Goal: Transaction & Acquisition: Purchase product/service

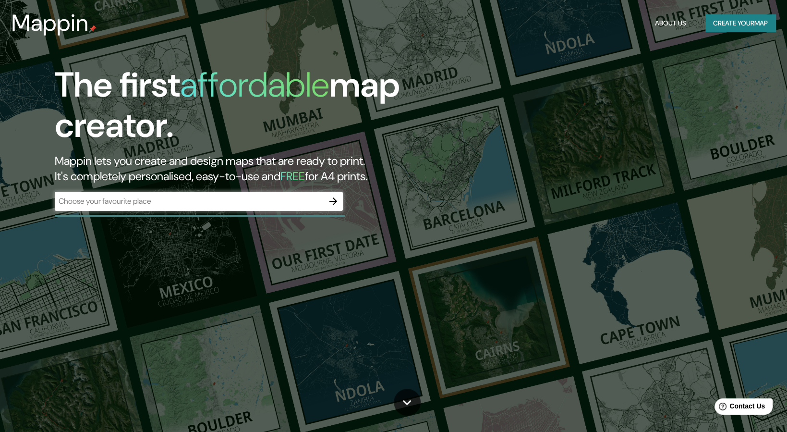
click at [313, 194] on div "​" at bounding box center [199, 201] width 288 height 19
click at [325, 197] on button "button" at bounding box center [333, 201] width 19 height 19
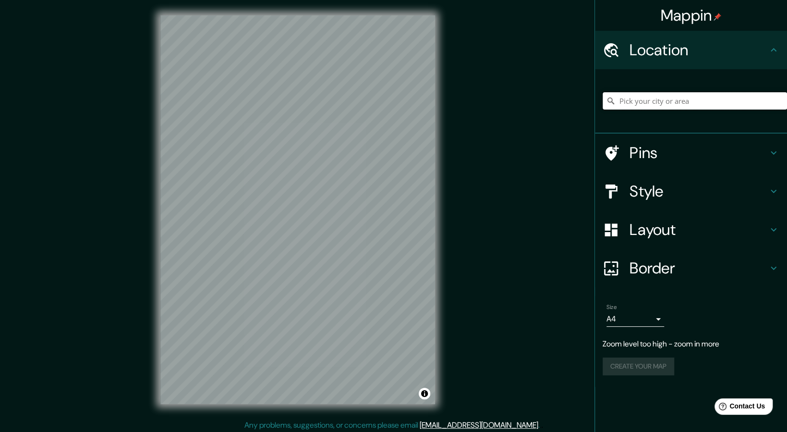
click at [622, 104] on input "Pick your city or area" at bounding box center [695, 100] width 184 height 17
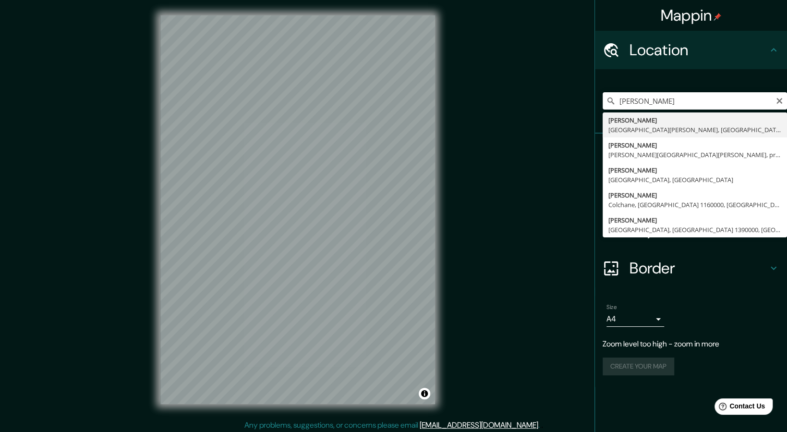
type input "[PERSON_NAME], [GEOGRAPHIC_DATA][PERSON_NAME], [GEOGRAPHIC_DATA]"
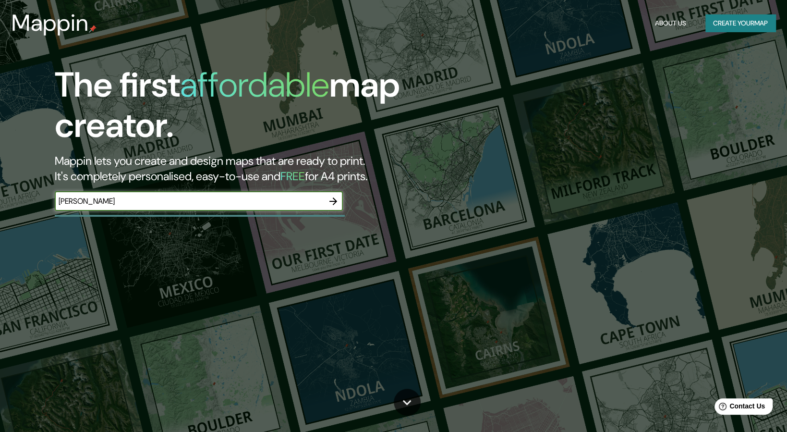
type input "valdivia"
click at [329, 198] on icon "button" at bounding box center [333, 201] width 12 height 12
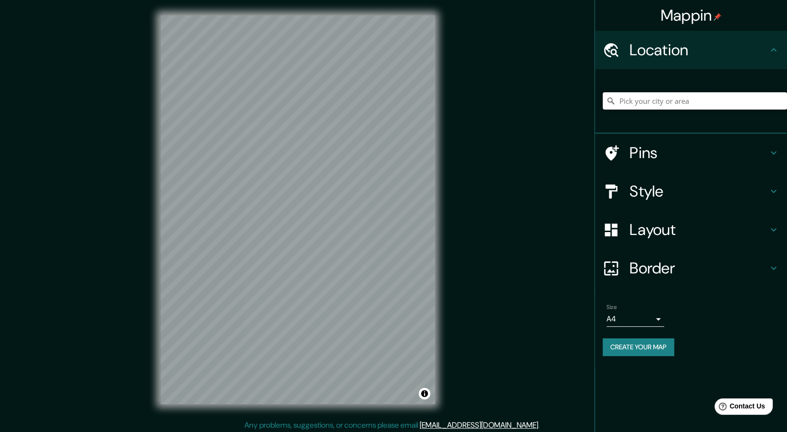
click at [655, 101] on input "Pick your city or area" at bounding box center [695, 100] width 184 height 17
type input "[PERSON_NAME], [GEOGRAPHIC_DATA][PERSON_NAME], [GEOGRAPHIC_DATA]"
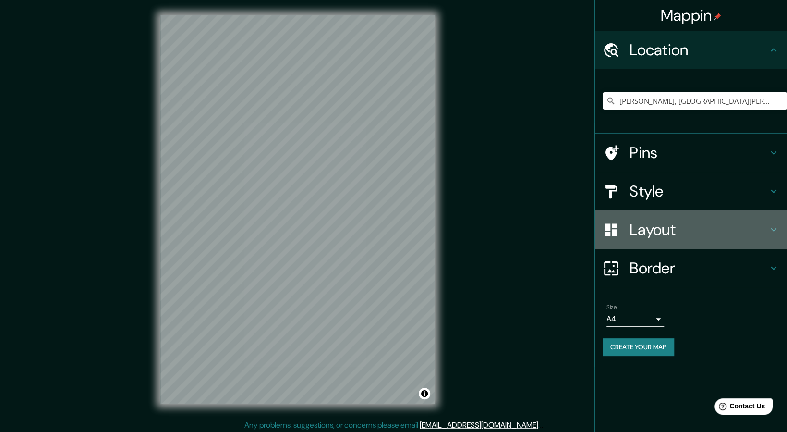
click at [678, 226] on h4 "Layout" at bounding box center [698, 229] width 138 height 19
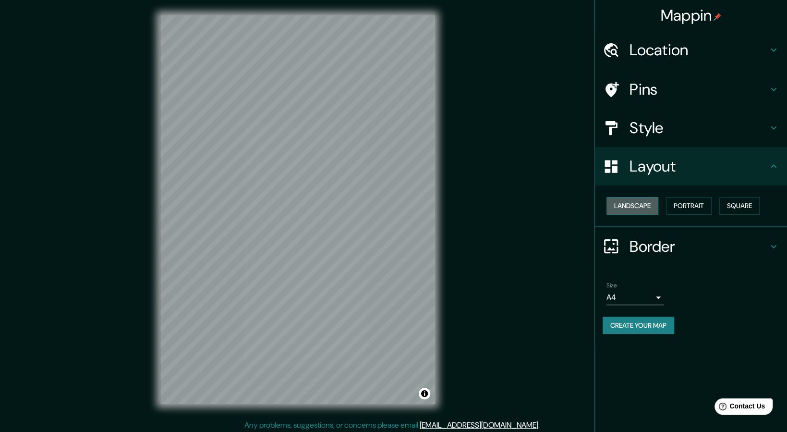
click at [655, 204] on button "Landscape" at bounding box center [632, 206] width 52 height 18
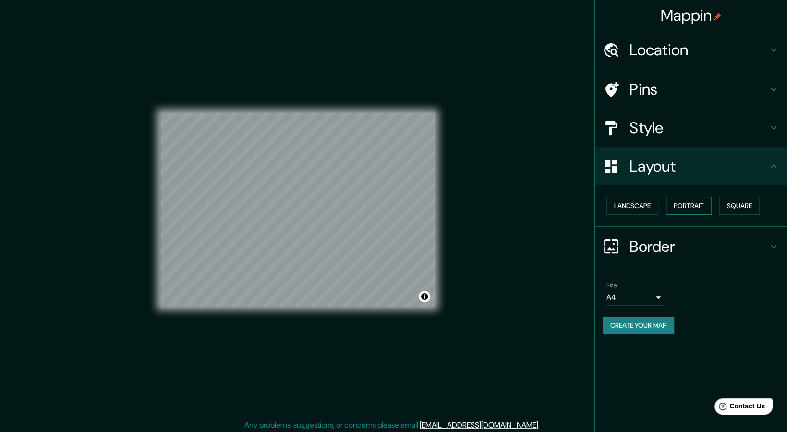
click at [677, 210] on button "Portrait" at bounding box center [689, 206] width 46 height 18
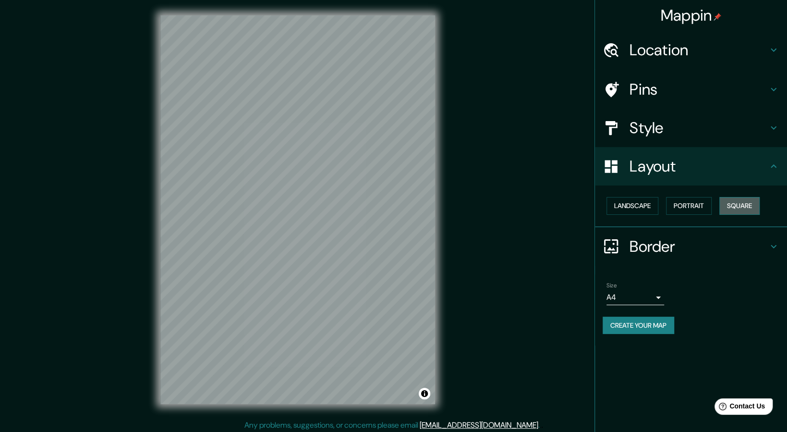
click at [744, 210] on button "Square" at bounding box center [739, 206] width 40 height 18
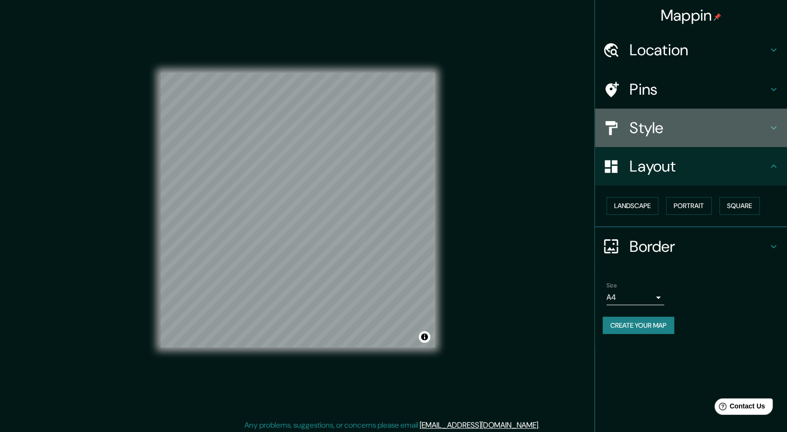
click at [649, 126] on h4 "Style" at bounding box center [698, 127] width 138 height 19
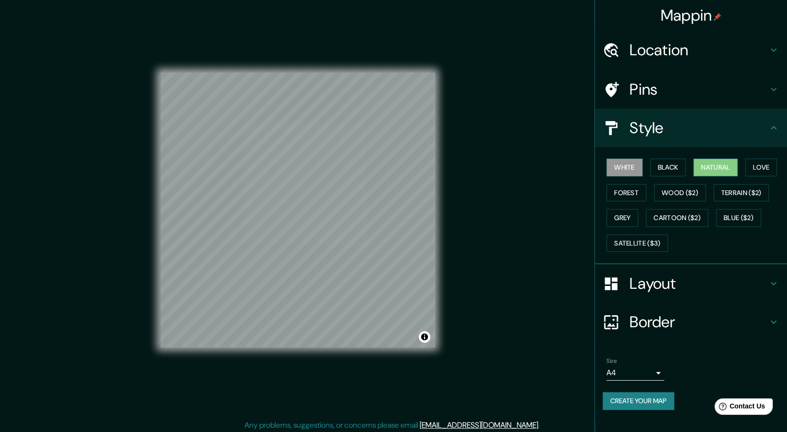
click at [701, 169] on button "Natural" at bounding box center [715, 167] width 44 height 18
click at [635, 197] on button "Forest" at bounding box center [626, 193] width 40 height 18
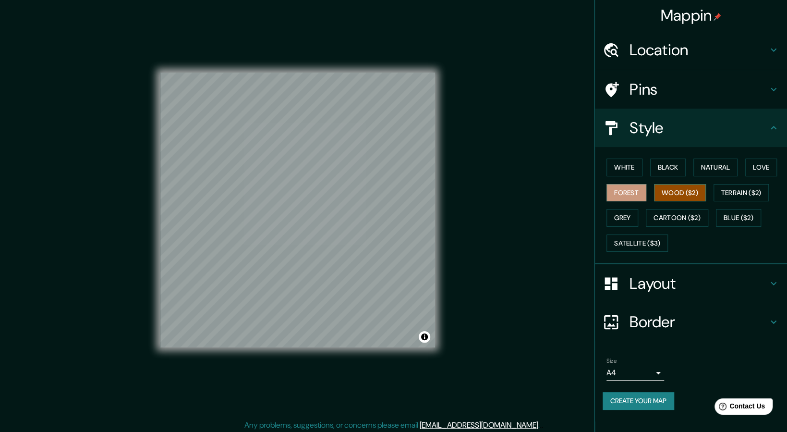
click at [666, 191] on button "Wood ($2)" at bounding box center [680, 193] width 52 height 18
click at [724, 194] on button "Terrain ($2)" at bounding box center [742, 193] width 56 height 18
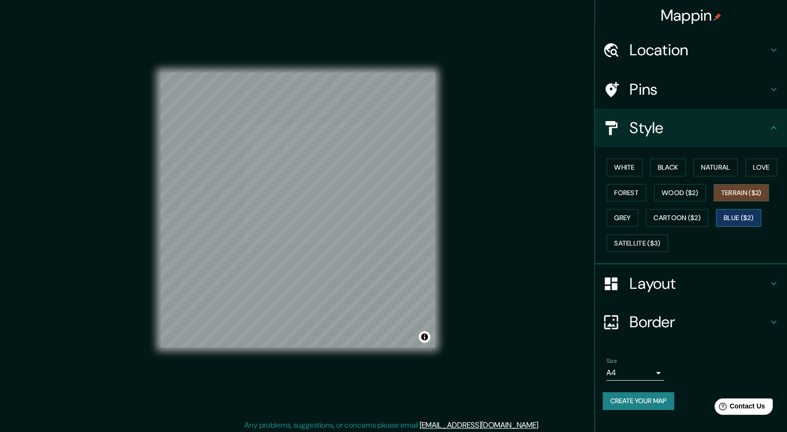
click at [723, 221] on button "Blue ($2)" at bounding box center [738, 218] width 45 height 18
click at [690, 218] on button "Cartoon ($2)" at bounding box center [677, 218] width 62 height 18
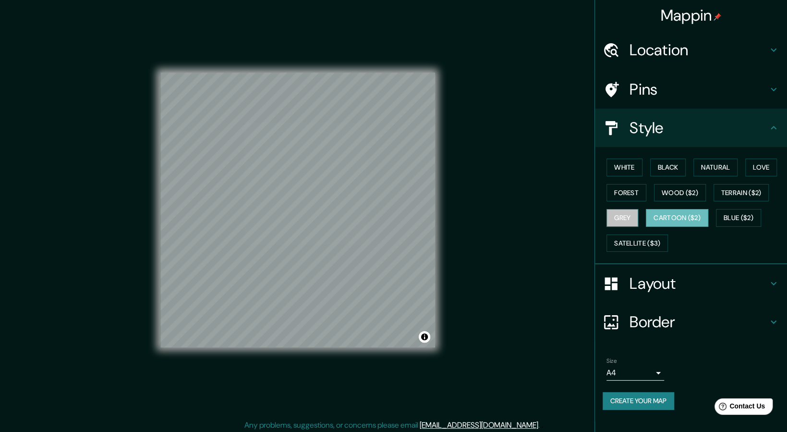
click at [628, 217] on button "Grey" at bounding box center [622, 218] width 32 height 18
click at [656, 237] on button "Satellite ($3)" at bounding box center [636, 243] width 61 height 18
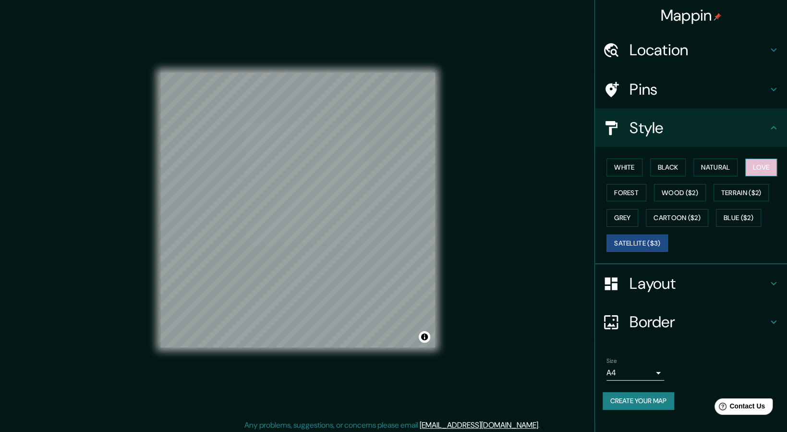
click at [750, 172] on button "Love" at bounding box center [761, 167] width 32 height 18
click at [704, 171] on button "Natural" at bounding box center [715, 167] width 44 height 18
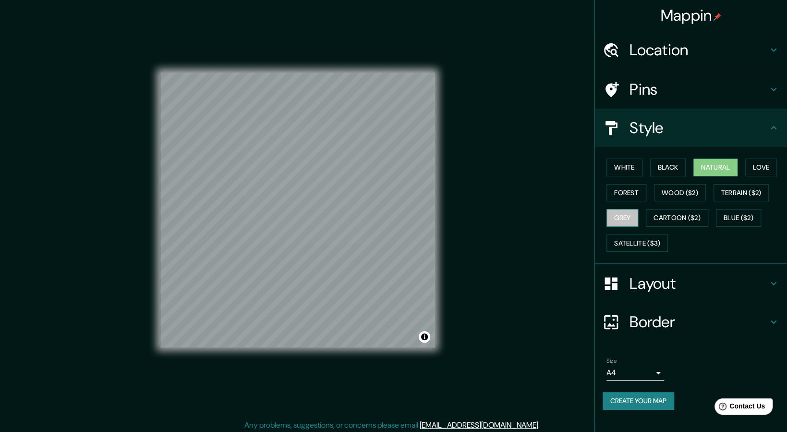
click at [633, 220] on button "Grey" at bounding box center [622, 218] width 32 height 18
click at [633, 244] on button "Satellite ($3)" at bounding box center [636, 243] width 61 height 18
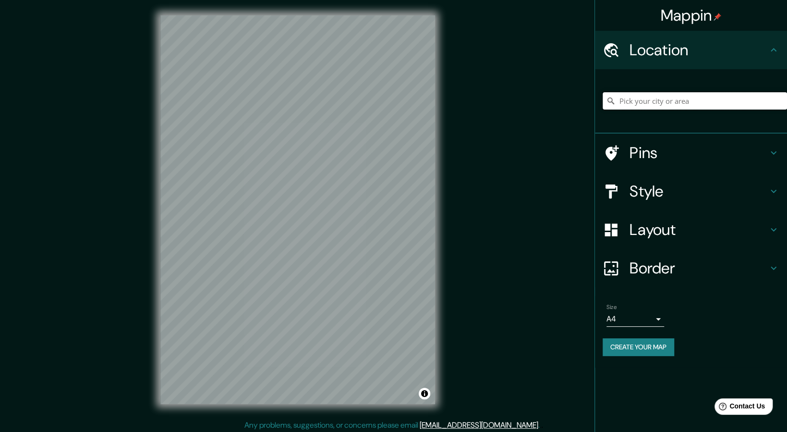
click at [728, 102] on input "Pick your city or area" at bounding box center [695, 100] width 184 height 17
click at [677, 103] on input "[PERSON_NAME], [GEOGRAPHIC_DATA][PERSON_NAME], [GEOGRAPHIC_DATA]" at bounding box center [695, 100] width 184 height 17
click at [640, 101] on input "Valdivia, Región de Los Ríos, Chile" at bounding box center [695, 100] width 184 height 17
drag, startPoint x: 623, startPoint y: 101, endPoint x: 791, endPoint y: 97, distance: 168.1
click at [787, 97] on html "Mappin Location Valdivia, Región de Los Ríos, Chile Pins Style Layout Border Ch…" at bounding box center [393, 216] width 787 height 432
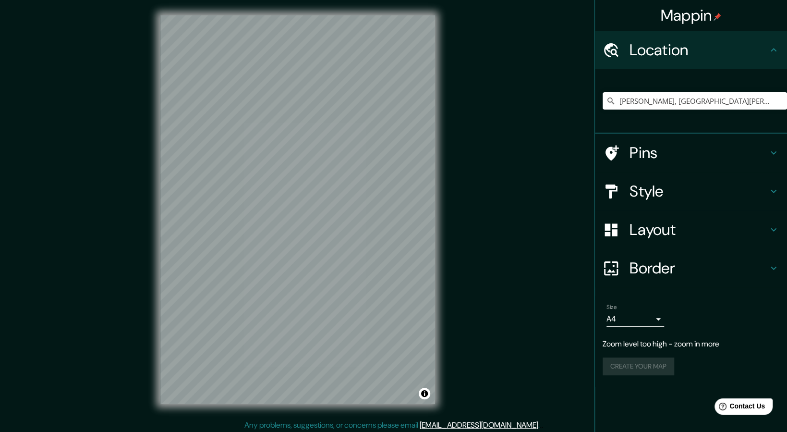
click at [612, 100] on icon at bounding box center [610, 100] width 7 height 7
drag, startPoint x: 621, startPoint y: 99, endPoint x: 657, endPoint y: 101, distance: 36.0
click at [657, 101] on input "Valdivia, Región de Los Ríos, Chile" at bounding box center [695, 100] width 184 height 17
click at [747, 100] on input "Valdivia, Región de Los Ríos, Chile" at bounding box center [695, 100] width 184 height 17
drag, startPoint x: 747, startPoint y: 100, endPoint x: 532, endPoint y: 136, distance: 218.0
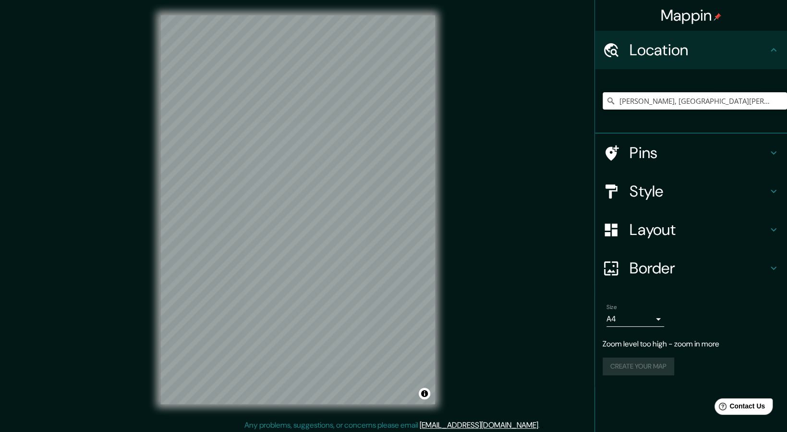
click at [532, 136] on div "Mappin Location Valdivia, Región de Los Ríos, Chile Pins Style Layout Border Ch…" at bounding box center [393, 217] width 787 height 435
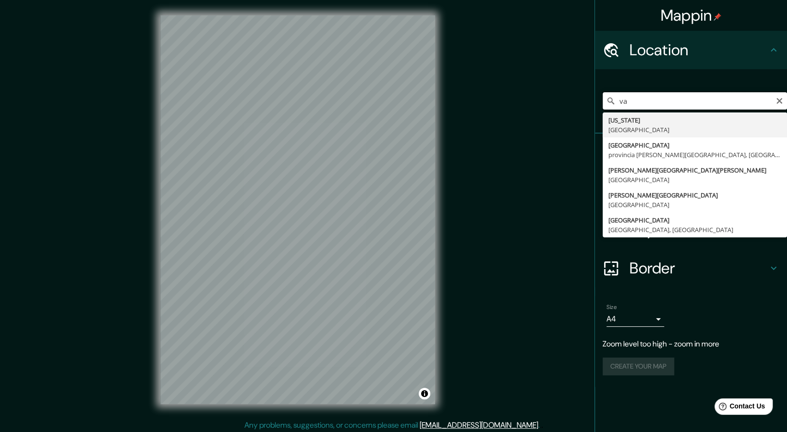
drag, startPoint x: 619, startPoint y: 102, endPoint x: 609, endPoint y: 103, distance: 9.7
click at [609, 103] on div "va Virginia Estados Unidos Valladolid provincia de Valladolid, España Valle del…" at bounding box center [695, 100] width 184 height 17
paste input "Valdivia, Región de Los Ríos, Chile"
type input "Valdivia, Región de Los Ríos, Chile"
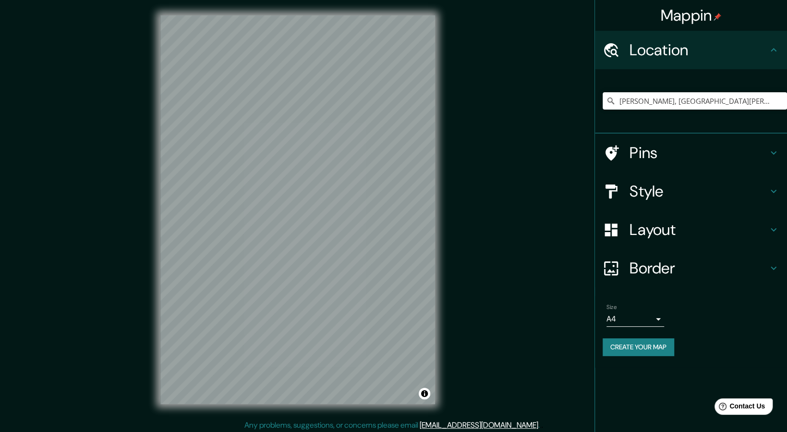
click at [696, 179] on div "Style" at bounding box center [691, 191] width 192 height 38
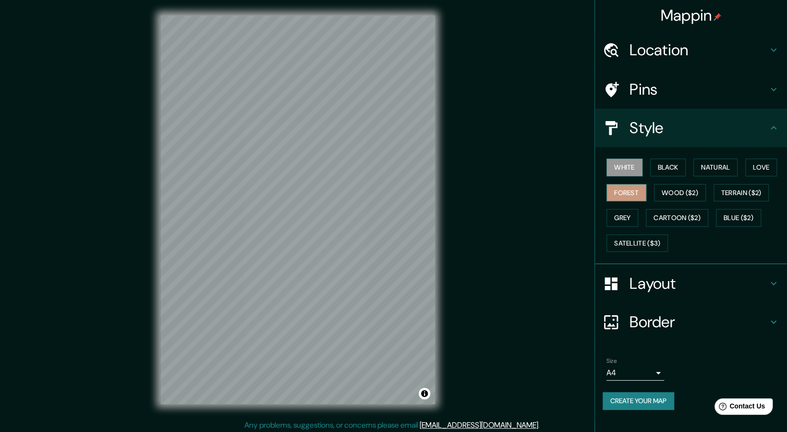
click at [630, 191] on button "Forest" at bounding box center [626, 193] width 40 height 18
click at [675, 192] on button "Wood ($2)" at bounding box center [680, 193] width 52 height 18
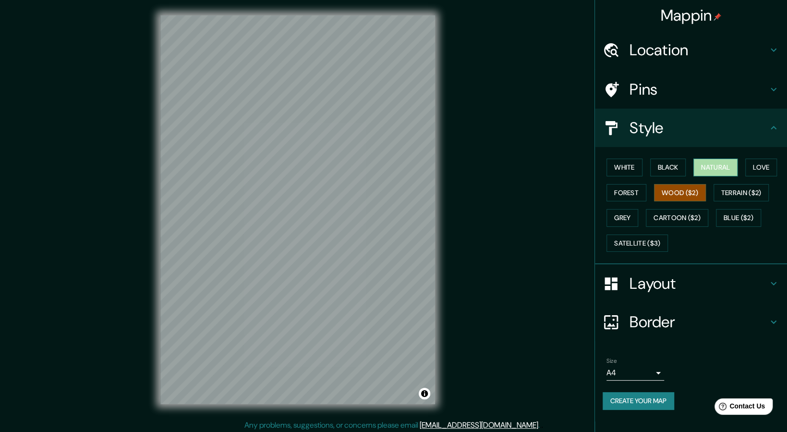
click at [708, 170] on button "Natural" at bounding box center [715, 167] width 44 height 18
click at [634, 166] on button "White" at bounding box center [624, 167] width 36 height 18
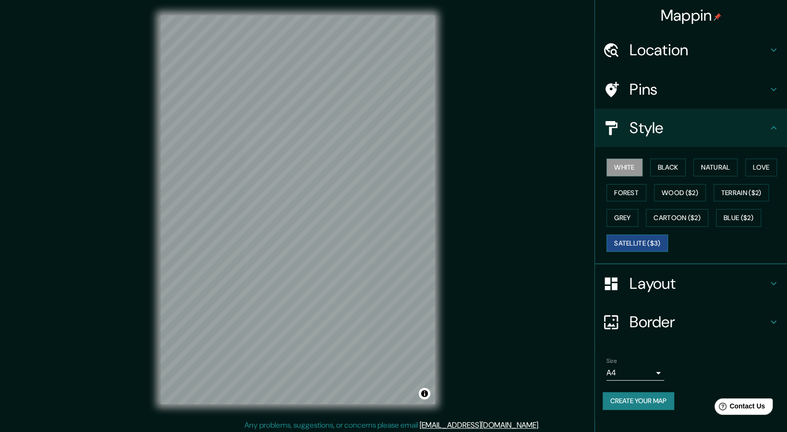
click at [630, 236] on button "Satellite ($3)" at bounding box center [636, 243] width 61 height 18
click at [667, 402] on button "Create your map" at bounding box center [639, 401] width 72 height 18
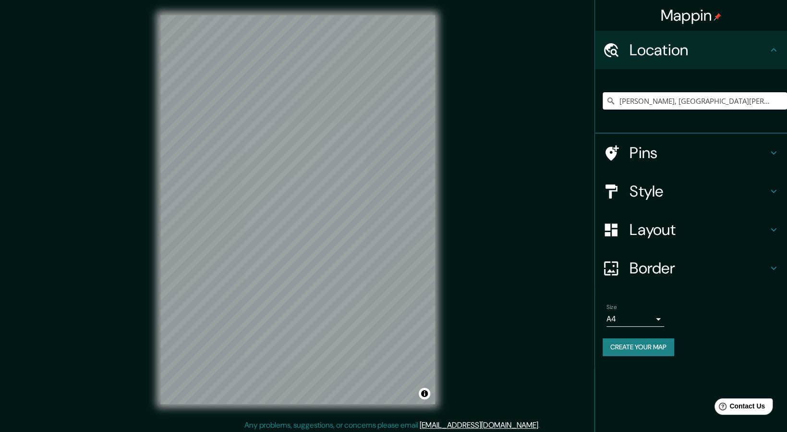
click at [758, 98] on input "[PERSON_NAME], [GEOGRAPHIC_DATA][PERSON_NAME], [GEOGRAPHIC_DATA]" at bounding box center [695, 100] width 184 height 17
drag, startPoint x: 757, startPoint y: 98, endPoint x: 582, endPoint y: 102, distance: 174.8
click at [582, 102] on div "Mappin Location [GEOGRAPHIC_DATA], [GEOGRAPHIC_DATA][PERSON_NAME], [GEOGRAPHIC_…" at bounding box center [393, 217] width 787 height 435
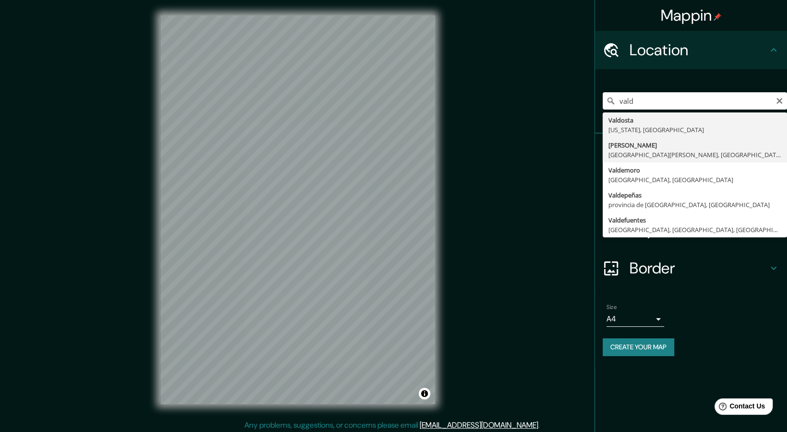
type input "[PERSON_NAME], [GEOGRAPHIC_DATA][PERSON_NAME], [GEOGRAPHIC_DATA]"
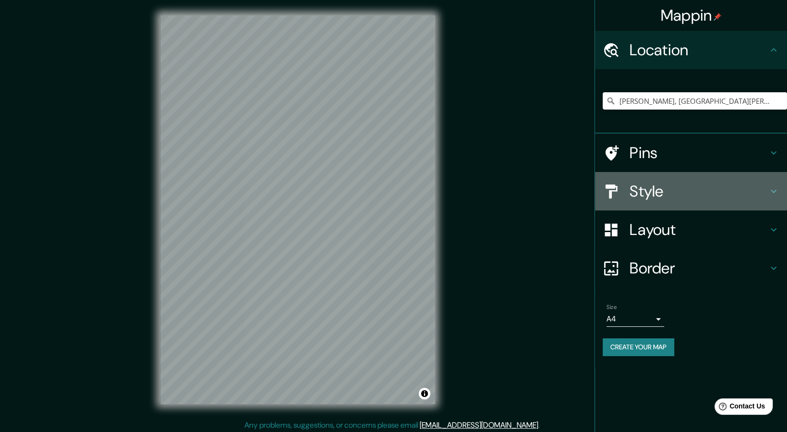
click at [639, 200] on h4 "Style" at bounding box center [698, 190] width 138 height 19
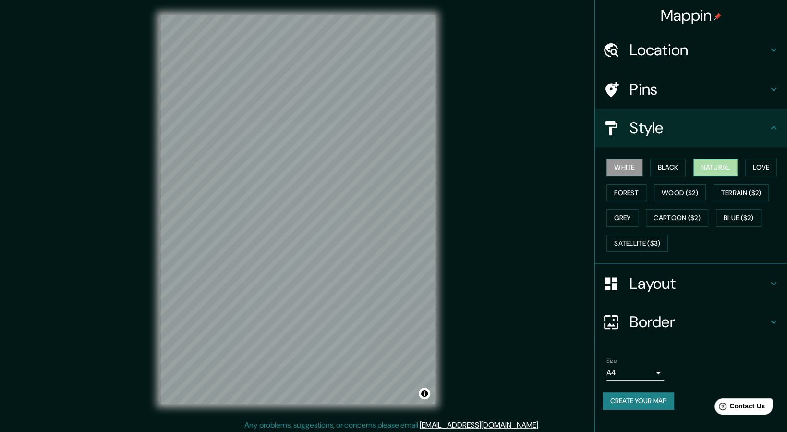
click at [721, 170] on button "Natural" at bounding box center [715, 167] width 44 height 18
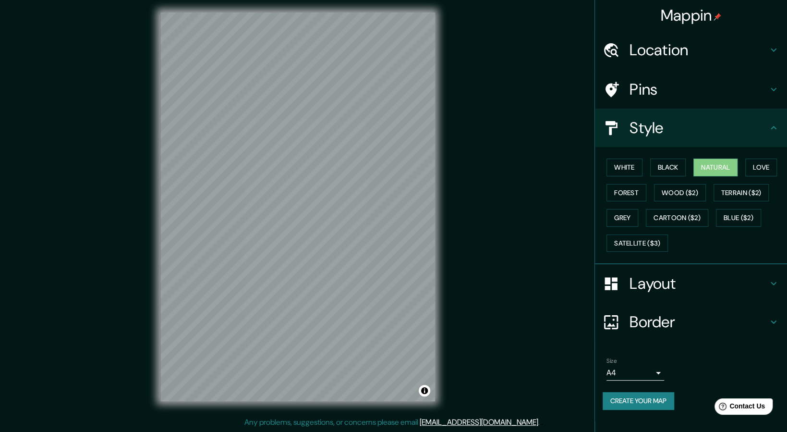
click at [665, 284] on h4 "Layout" at bounding box center [698, 283] width 138 height 19
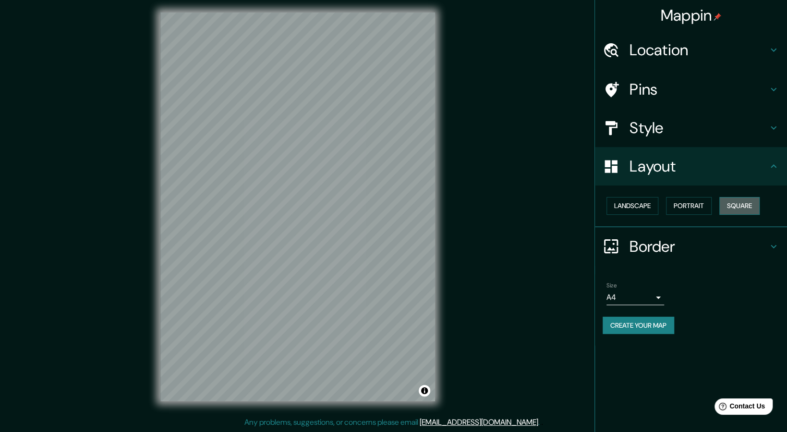
click at [746, 199] on button "Square" at bounding box center [739, 206] width 40 height 18
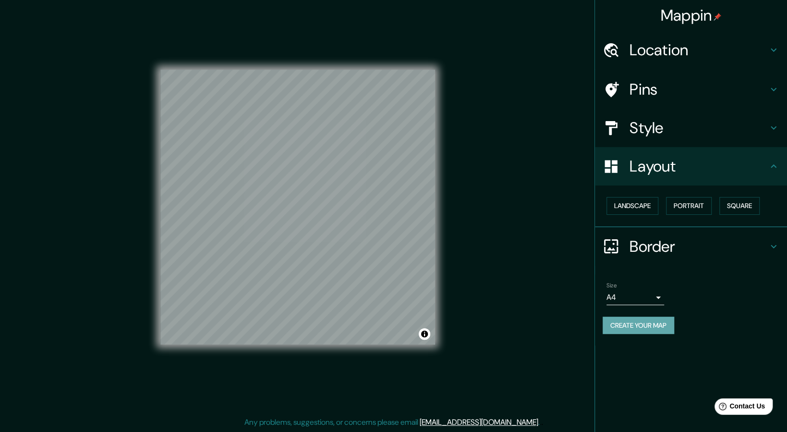
click at [639, 329] on button "Create your map" at bounding box center [639, 325] width 72 height 18
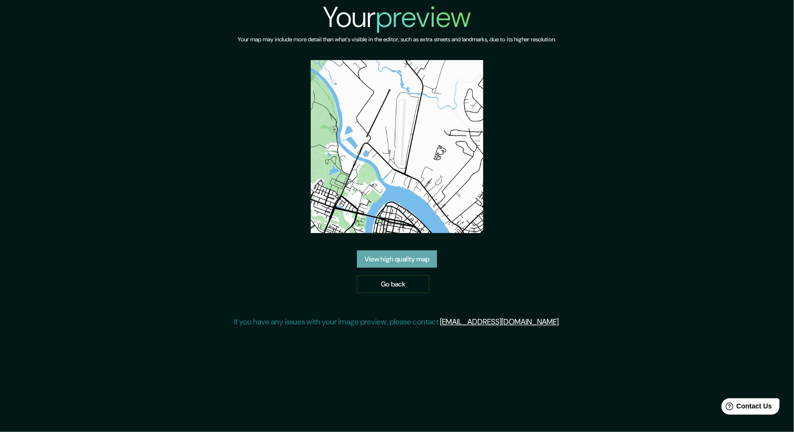
click at [424, 260] on link "View high quality map" at bounding box center [397, 259] width 80 height 18
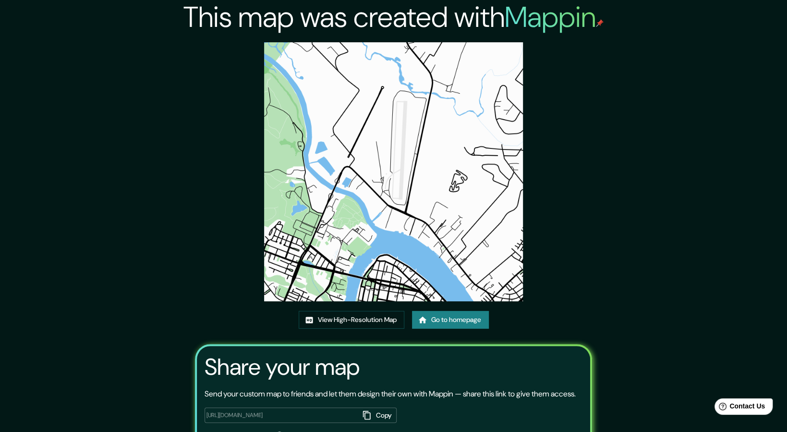
click at [713, 176] on div "This map was created with Mappin View High-Resolution Map Go to homepage Share …" at bounding box center [393, 243] width 787 height 487
